Goal: Transaction & Acquisition: Purchase product/service

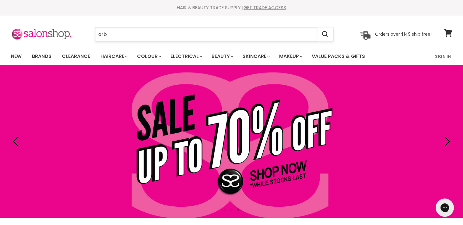
click at [117, 33] on input "arb" at bounding box center [206, 34] width 222 height 14
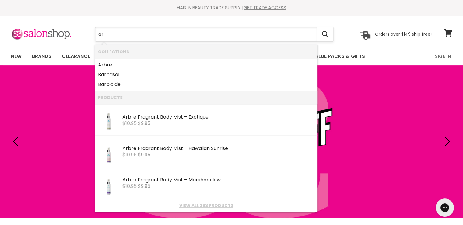
type input "a"
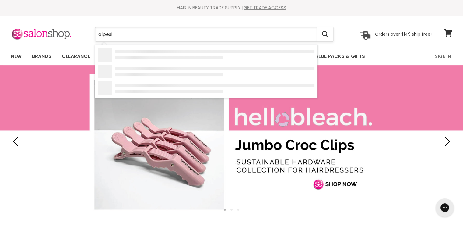
type input "alpesin"
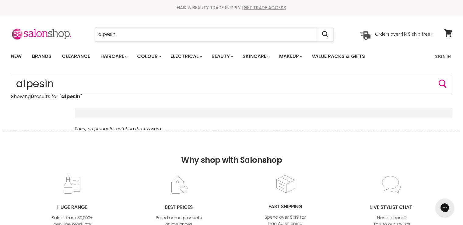
click at [111, 33] on input "alpesin" at bounding box center [206, 34] width 222 height 14
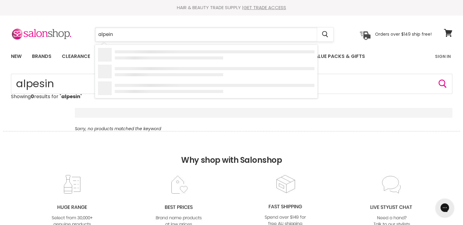
type input "alpecin"
